Goal: Information Seeking & Learning: Find specific fact

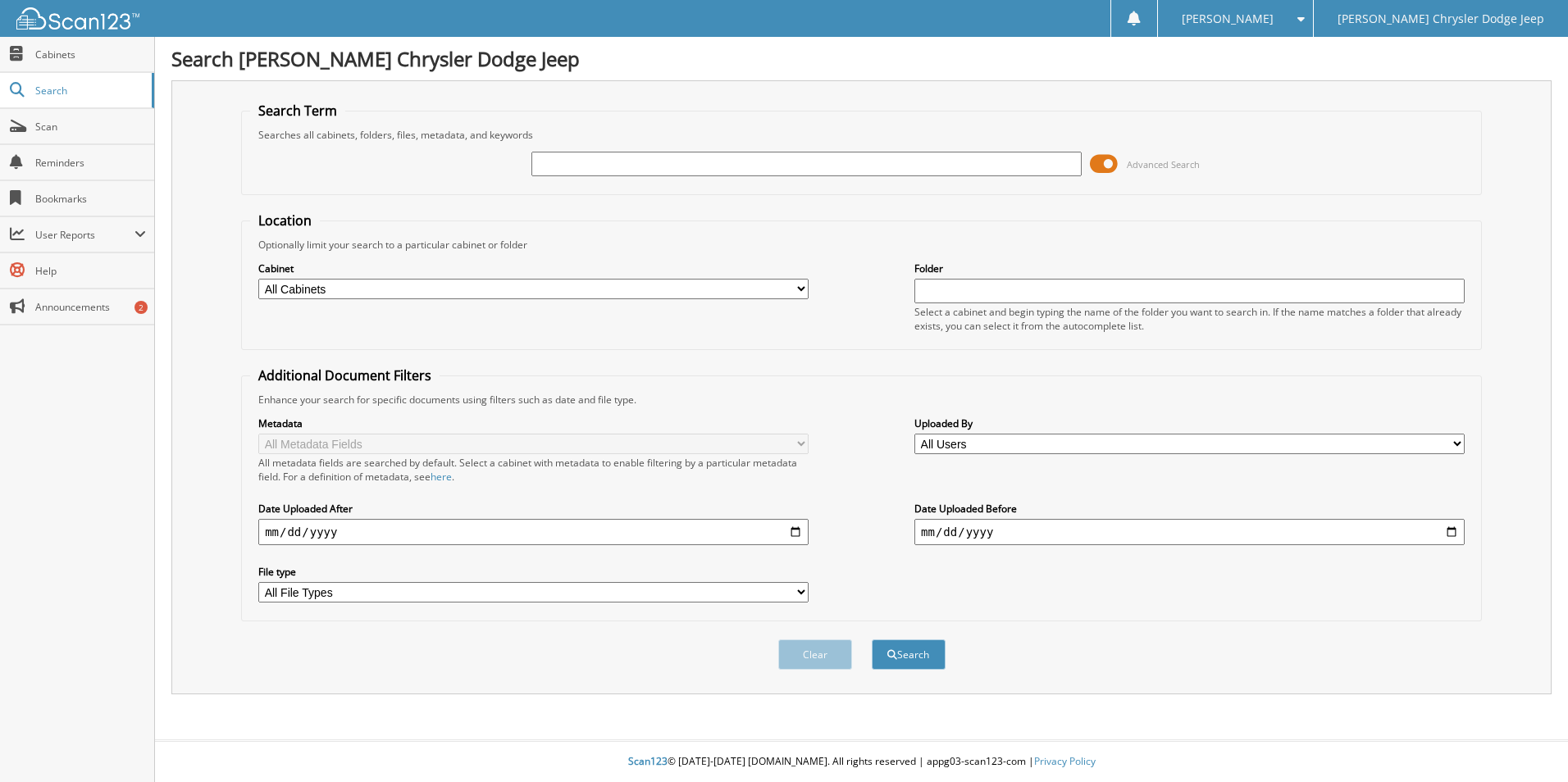
click at [593, 163] on input "text" at bounding box center [807, 164] width 550 height 25
type input "43279"
click at [872, 640] on button "Search" at bounding box center [909, 655] width 74 height 30
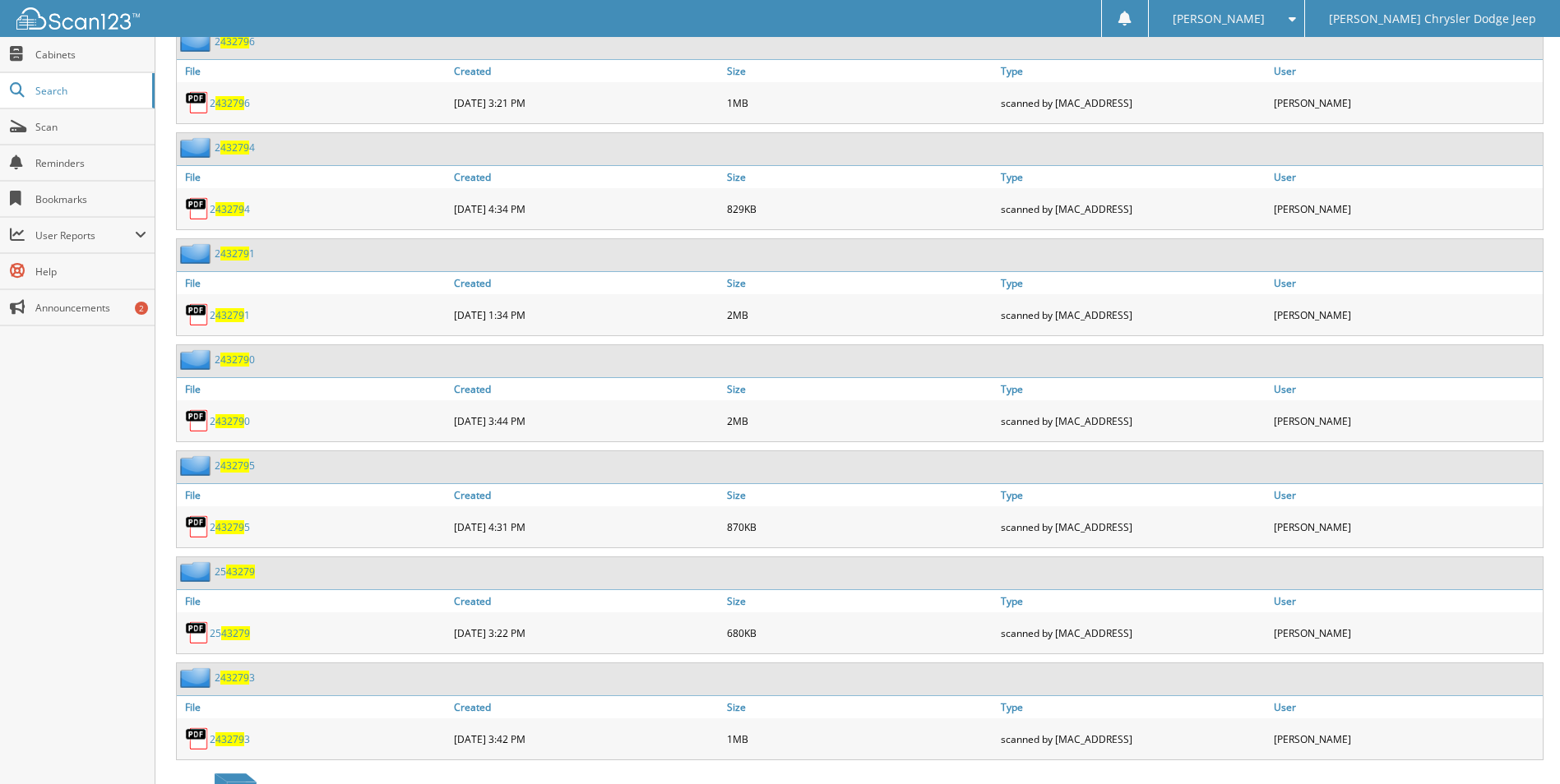
scroll to position [1315, 0]
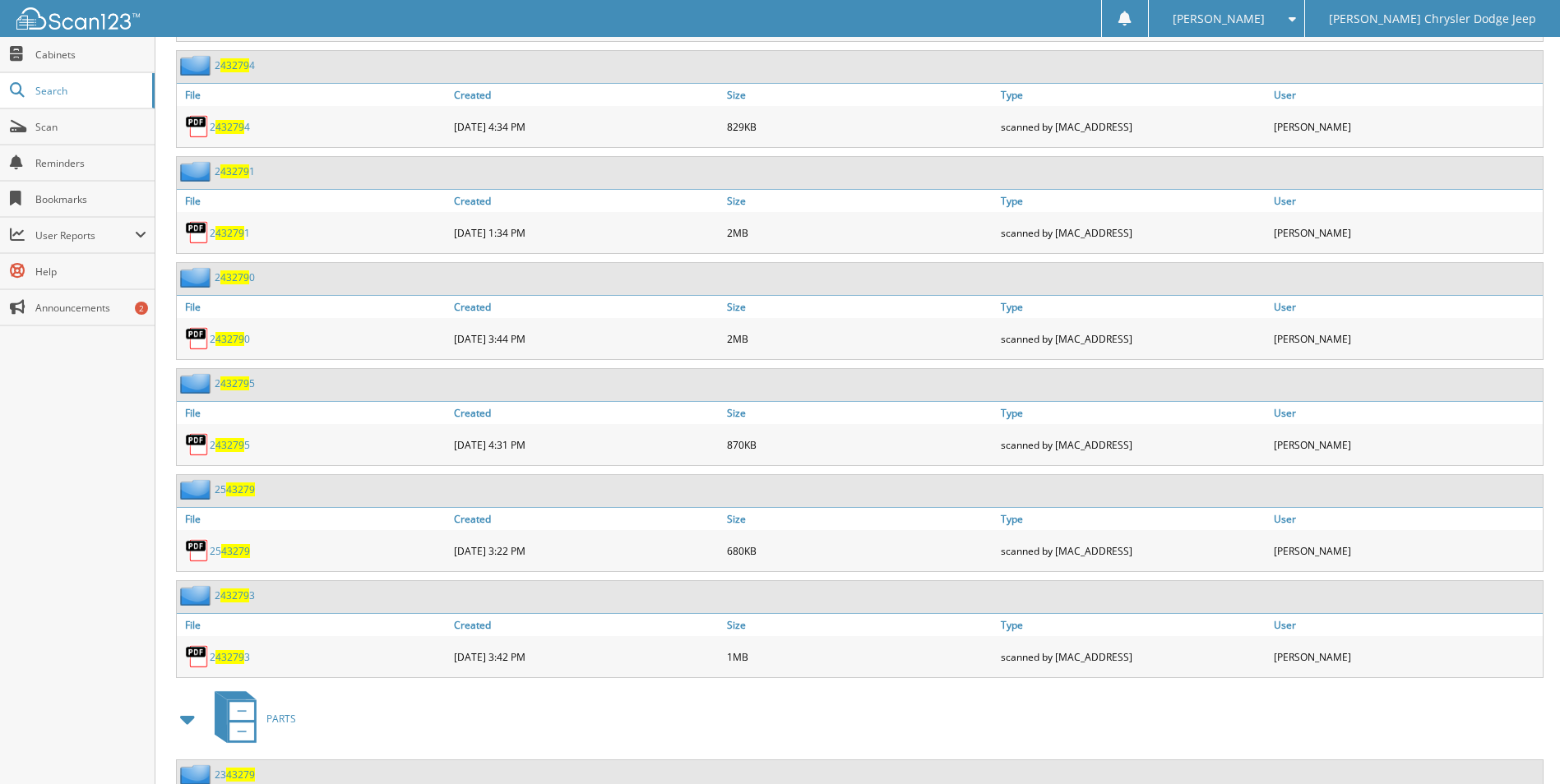
click at [237, 551] on span "43279" at bounding box center [236, 551] width 29 height 14
